Goal: Task Accomplishment & Management: Use online tool/utility

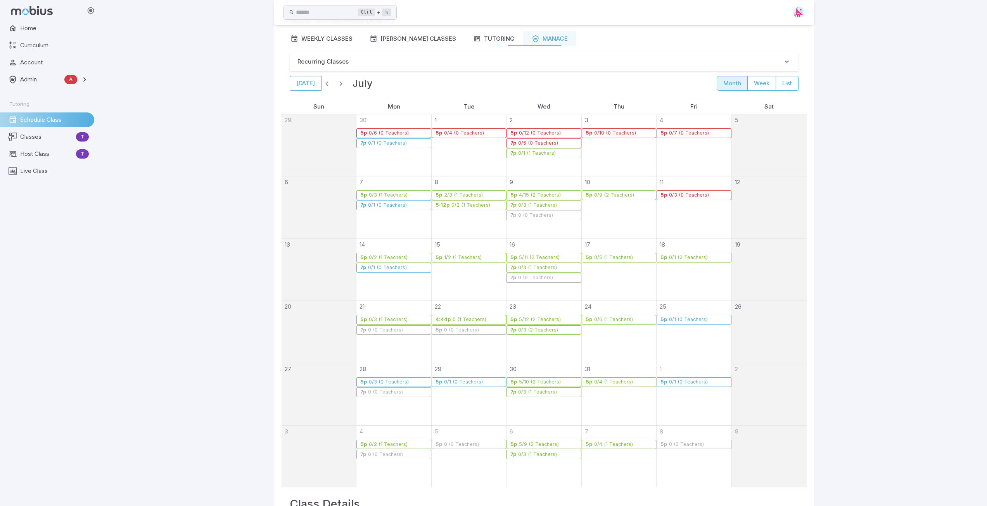
scroll to position [70, 0]
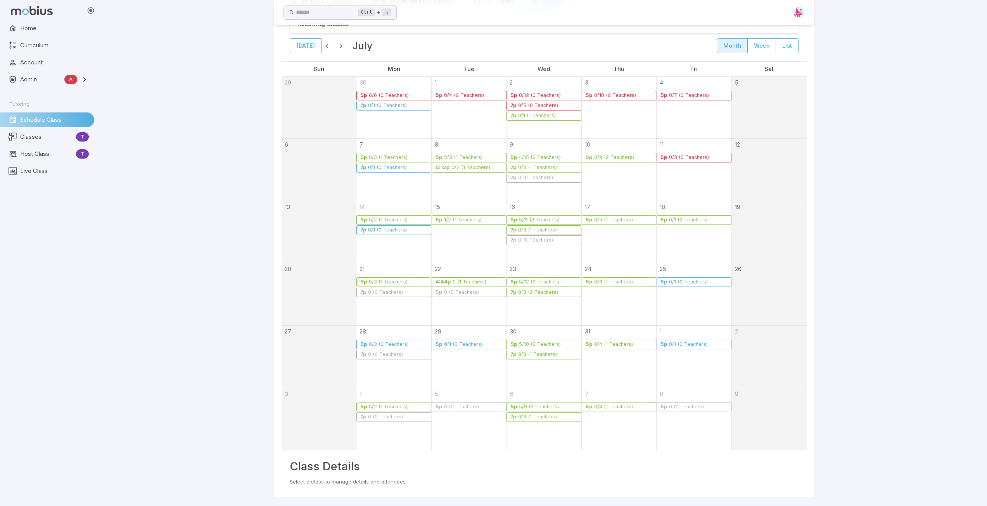
click at [34, 121] on span "Schedule Class" at bounding box center [54, 120] width 69 height 9
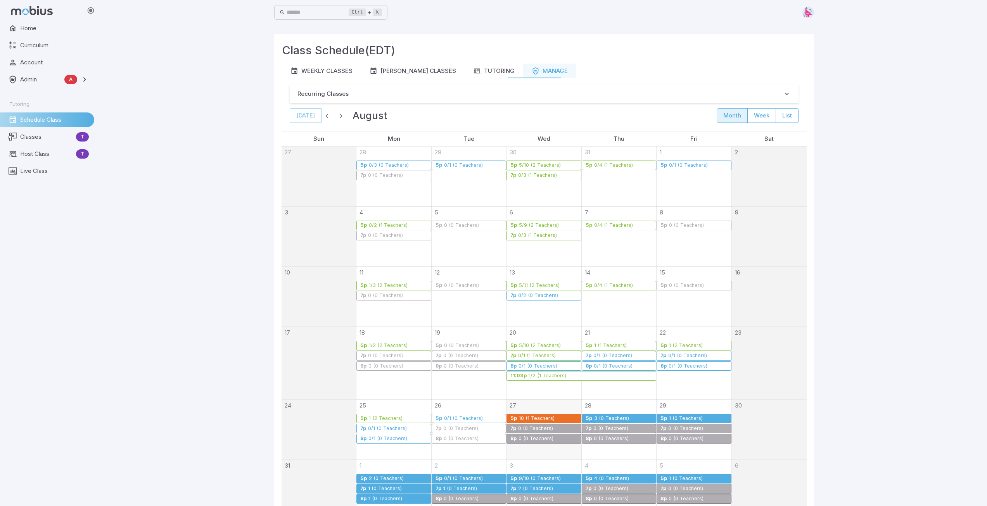
click at [546, 417] on div "10 (1 Teachers)" at bounding box center [537, 419] width 36 height 6
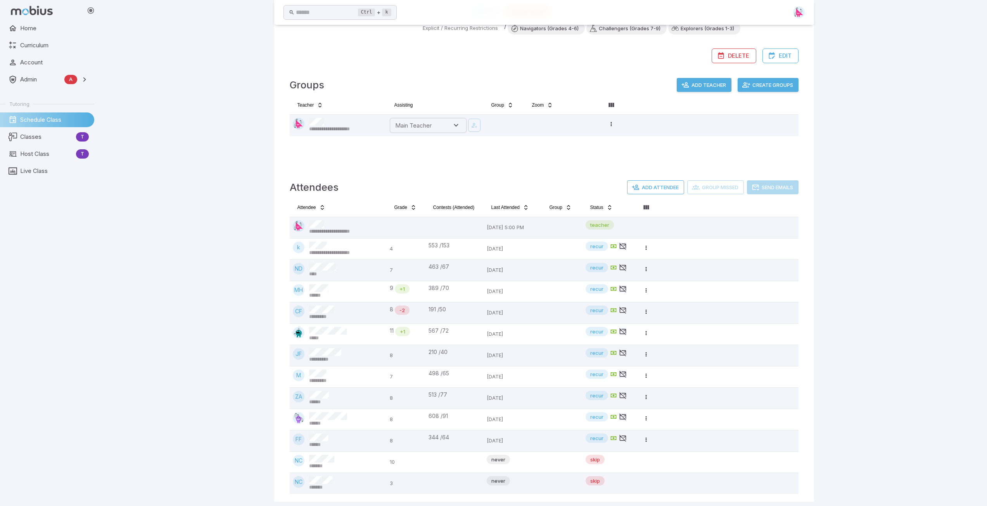
scroll to position [170, 0]
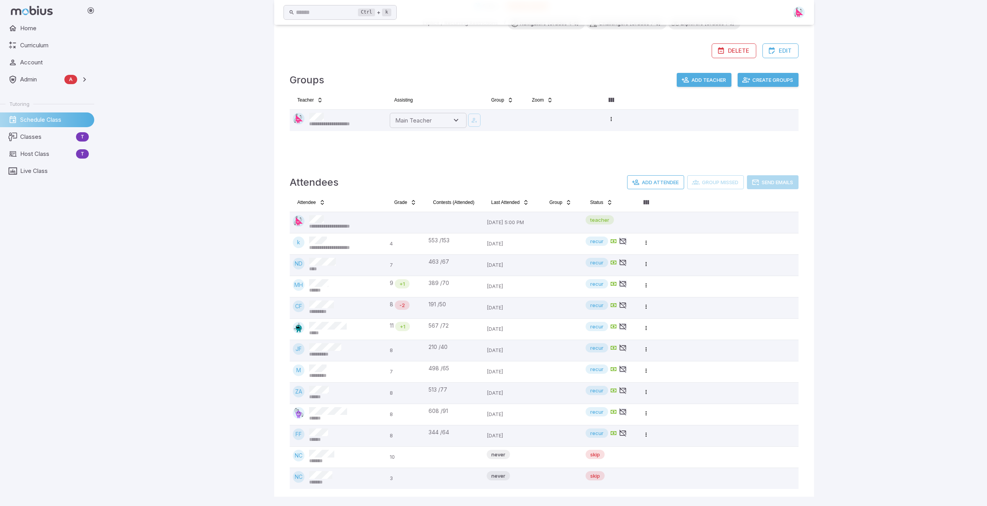
click at [774, 84] on button "Create Groups" at bounding box center [768, 80] width 61 height 14
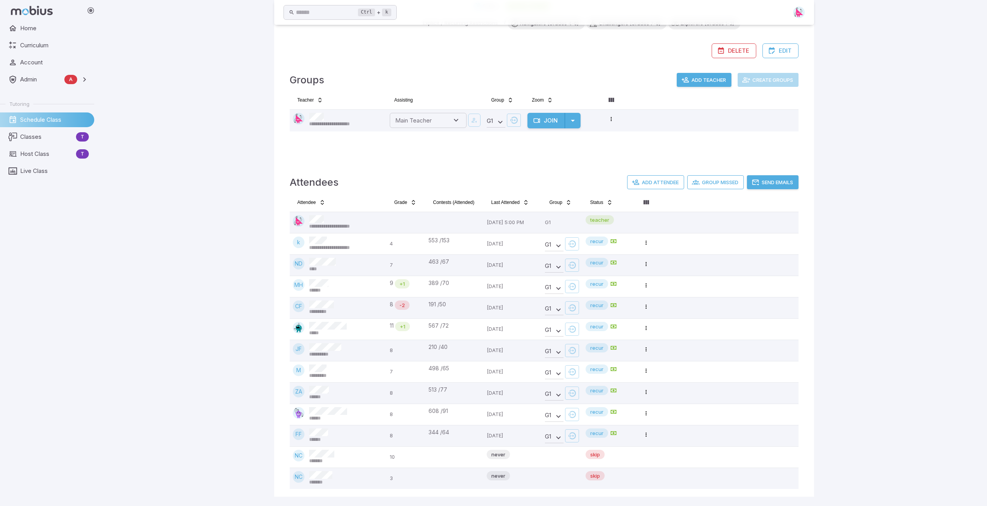
click at [769, 182] on button "Send Emails" at bounding box center [773, 182] width 52 height 14
